Goal: Task Accomplishment & Management: Use online tool/utility

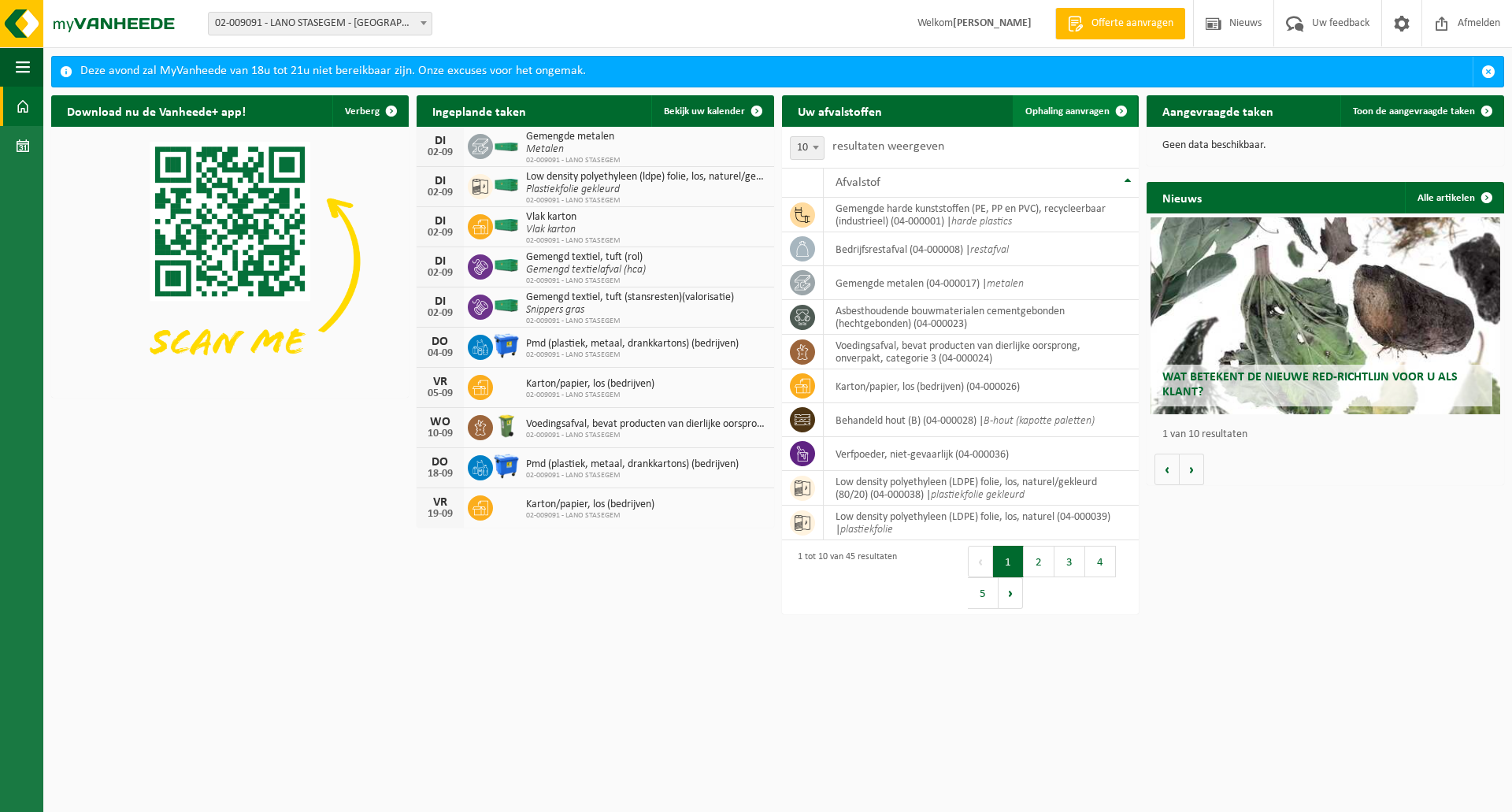
click at [1085, 105] on link "Ophaling aanvragen" at bounding box center [1074, 111] width 124 height 32
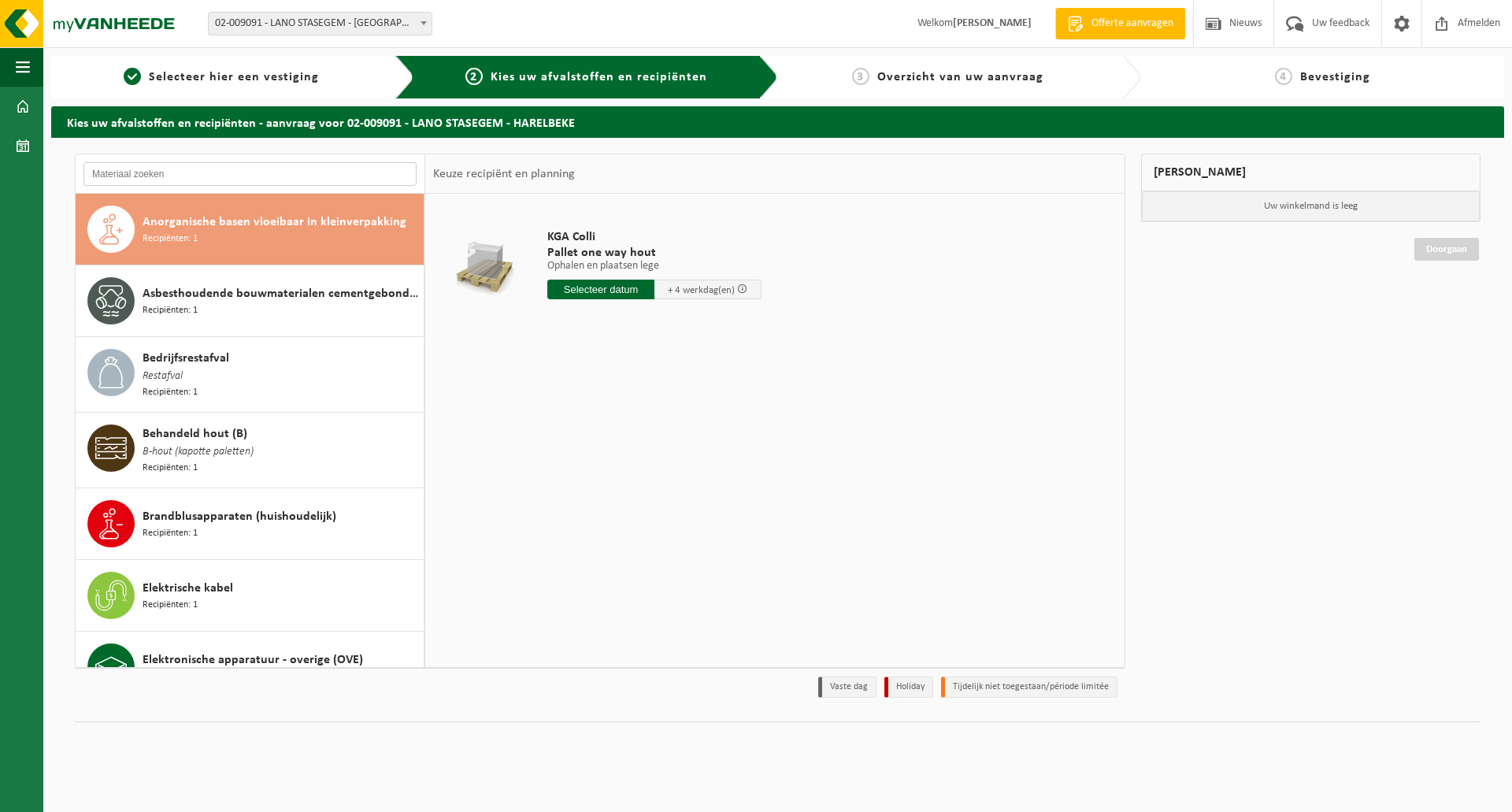
click at [240, 165] on input "text" at bounding box center [250, 174] width 333 height 24
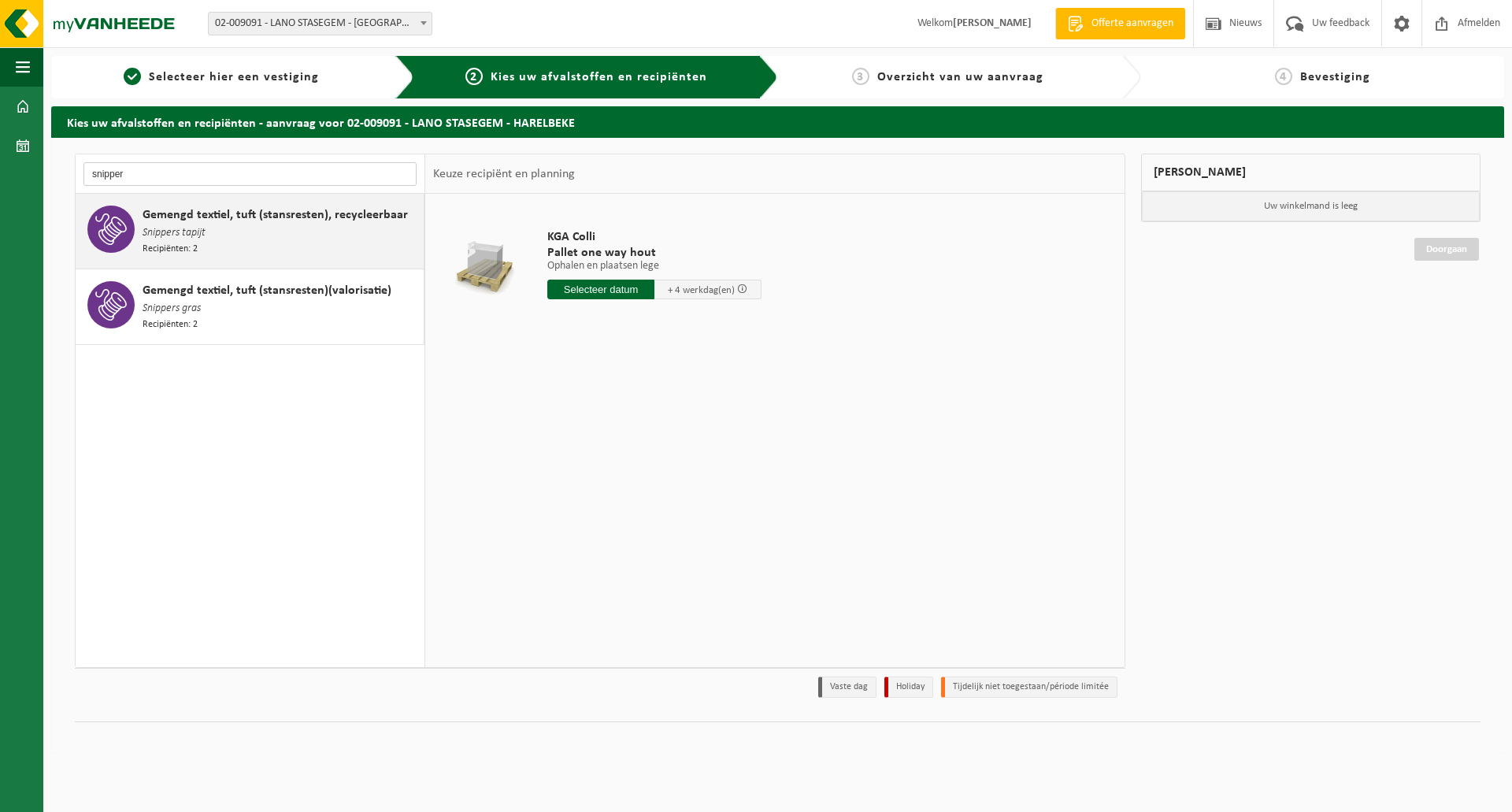
type input "snipper"
click at [185, 233] on span "Snippers tapijt" at bounding box center [174, 233] width 63 height 18
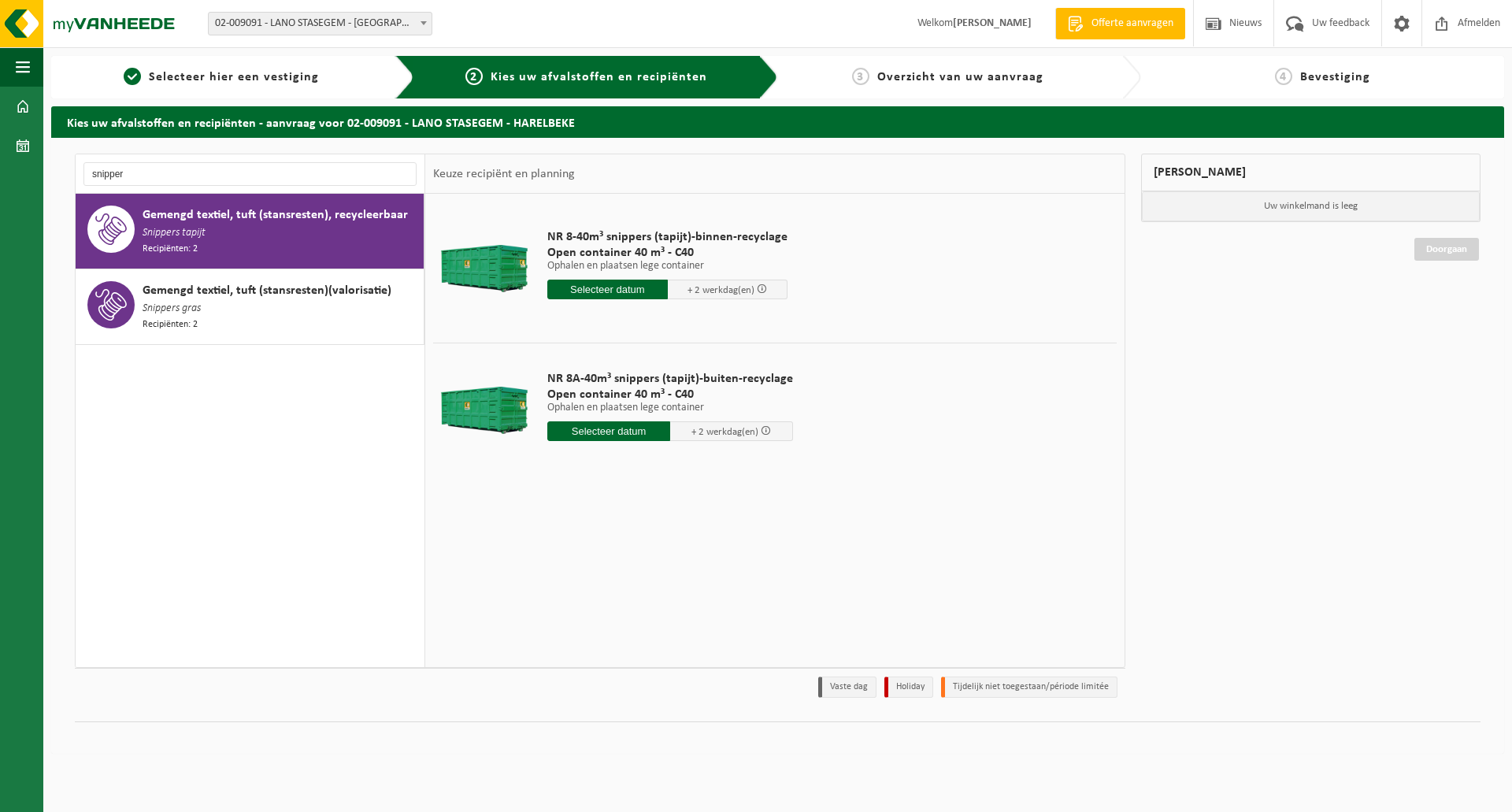
click at [595, 290] on input "text" at bounding box center [607, 289] width 120 height 20
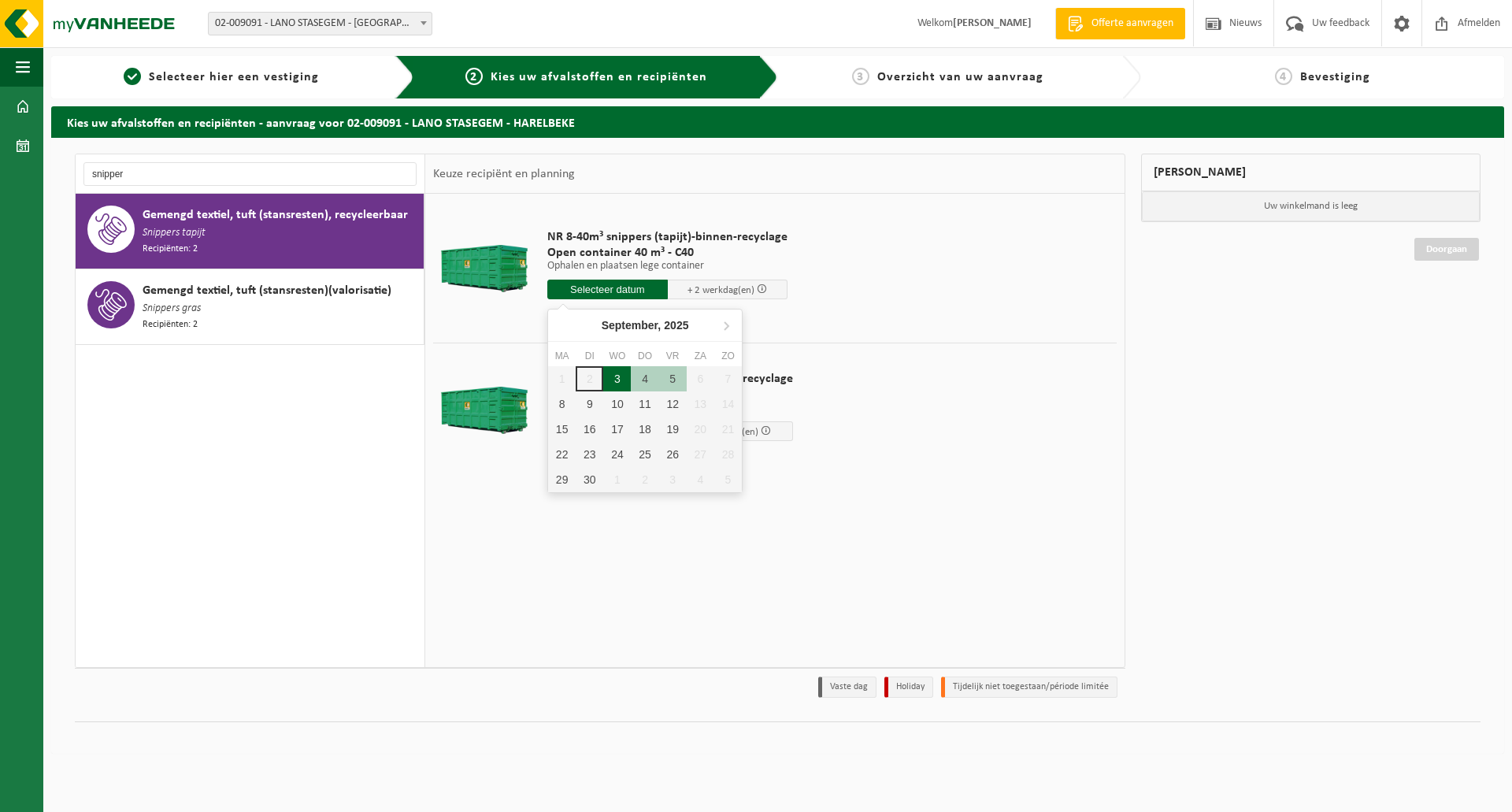
click at [612, 381] on div "3" at bounding box center [617, 379] width 28 height 26
type input "Van 2025-09-03"
type input "2025-09-03"
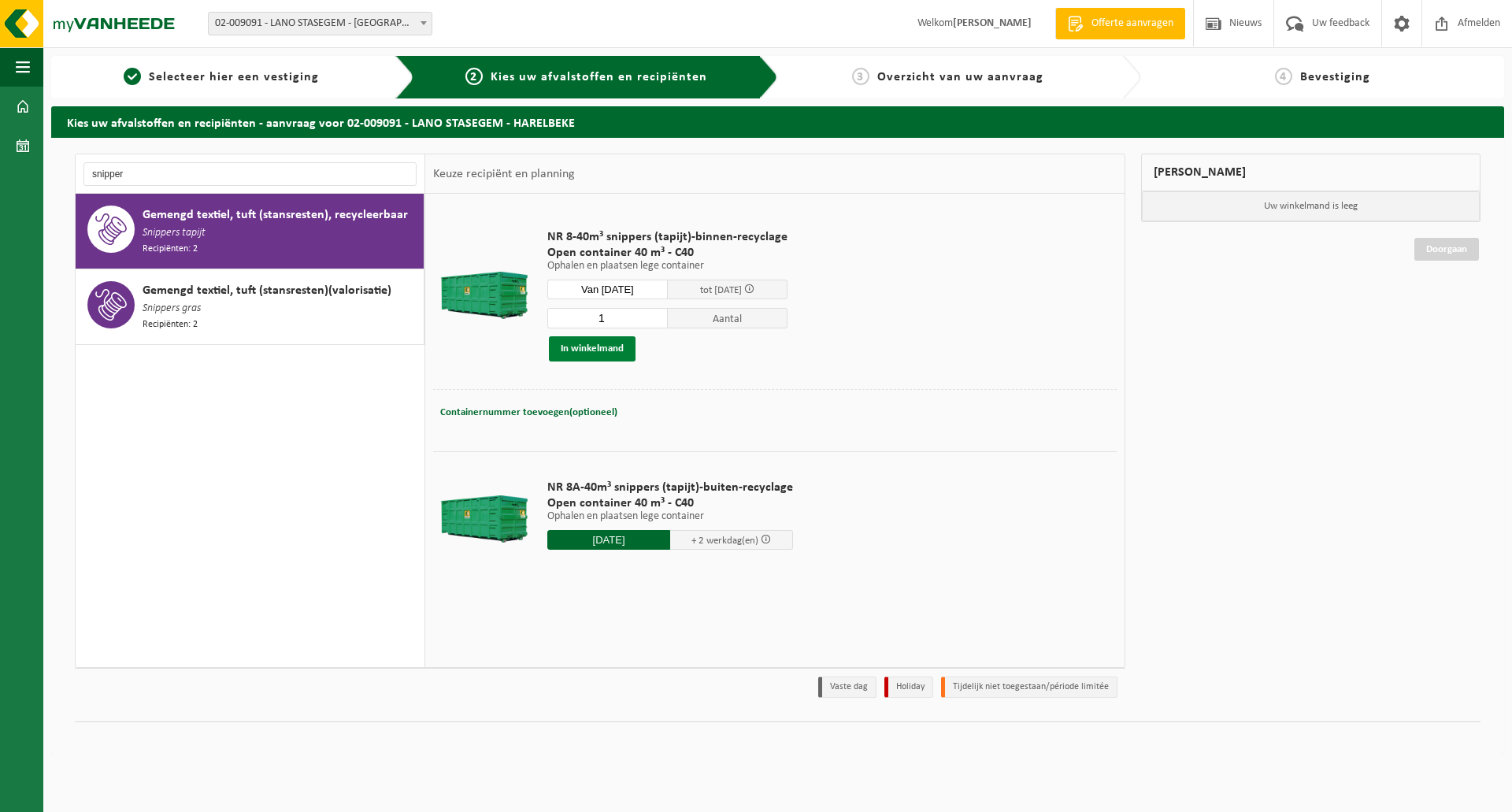
click at [585, 347] on button "In winkelmand" at bounding box center [593, 349] width 87 height 26
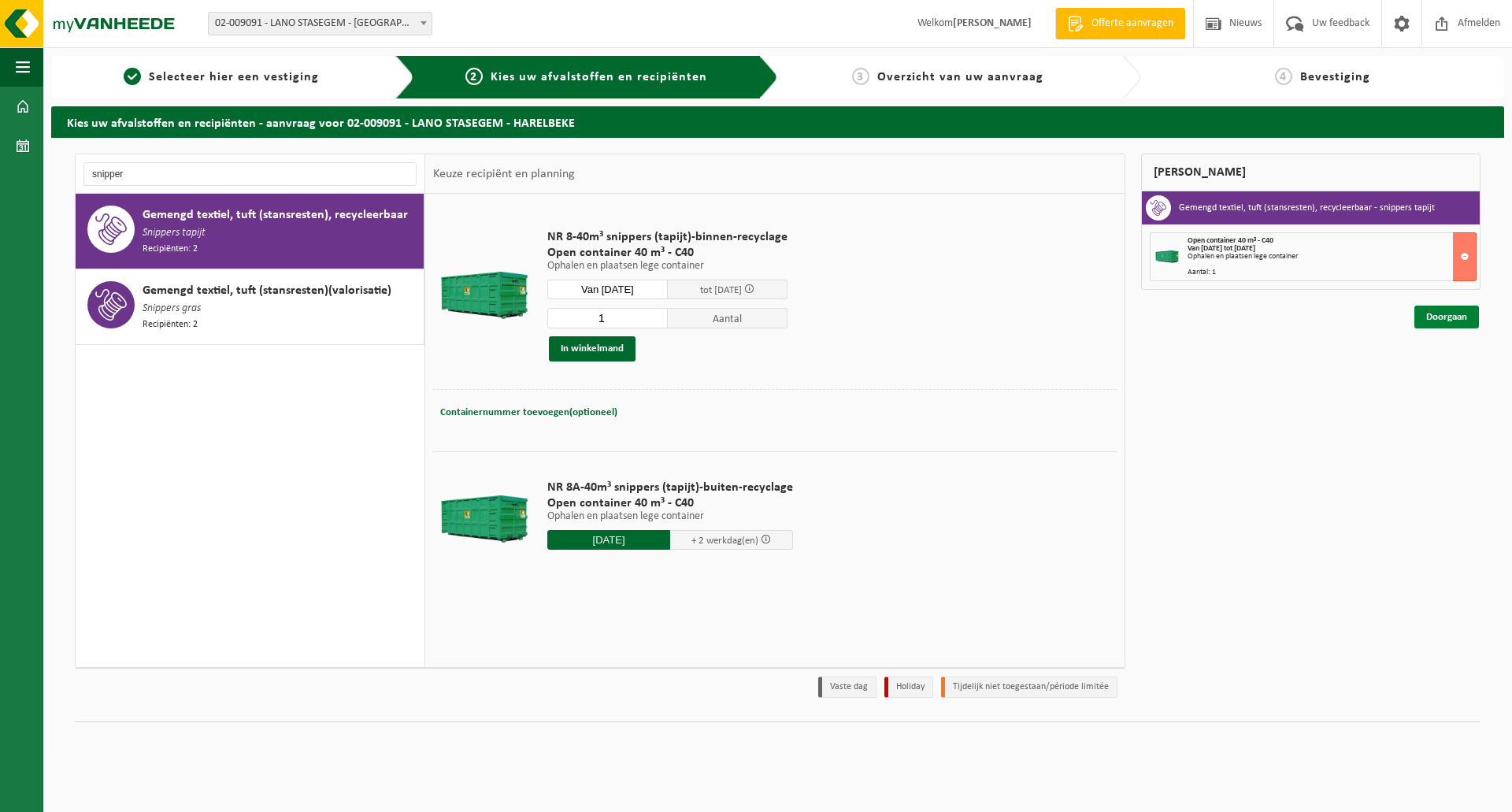
click at [1429, 313] on link "Doorgaan" at bounding box center [1446, 316] width 64 height 23
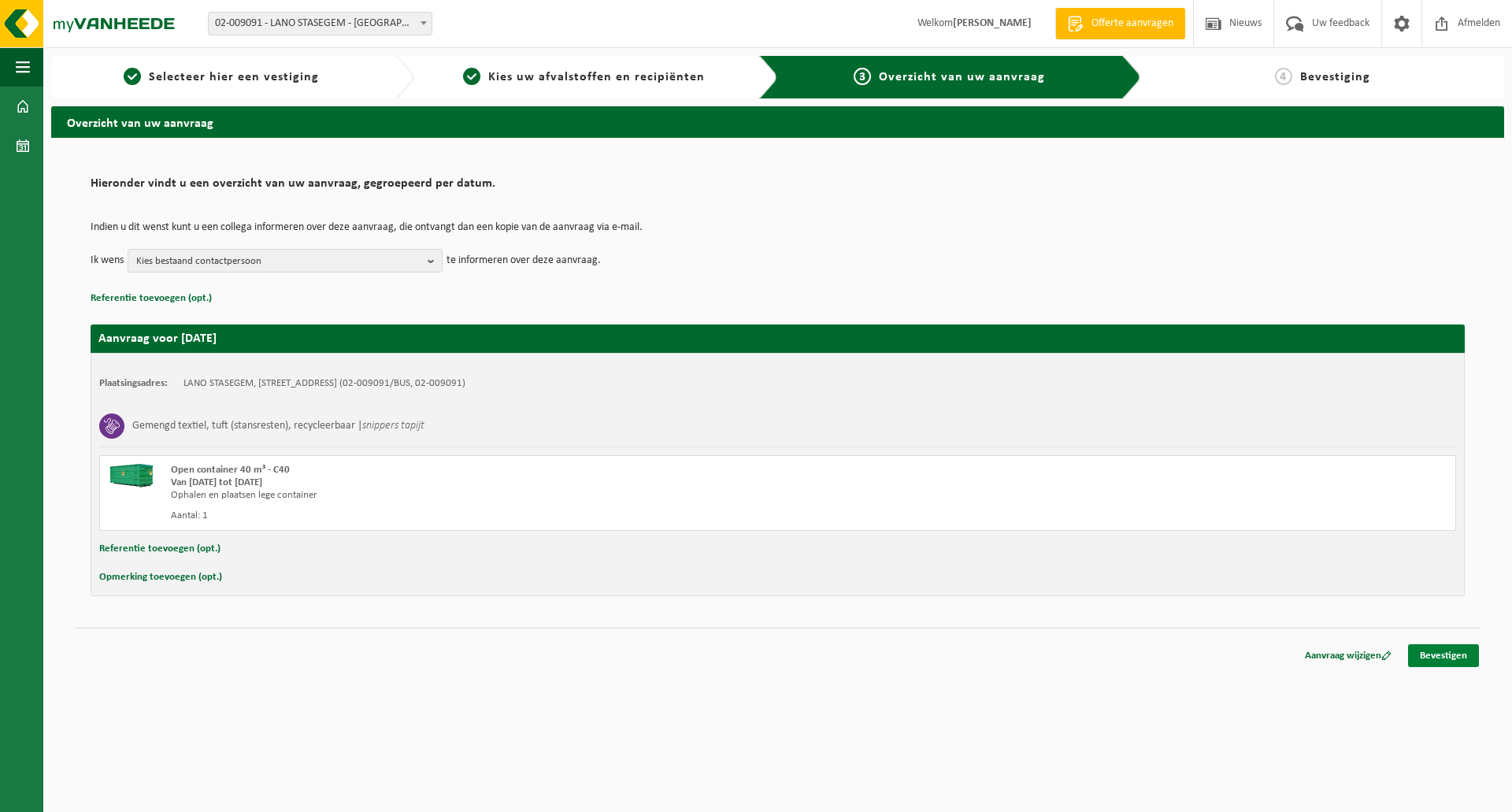
click at [1417, 651] on link "Bevestigen" at bounding box center [1444, 655] width 71 height 23
